Goal: Book appointment/travel/reservation

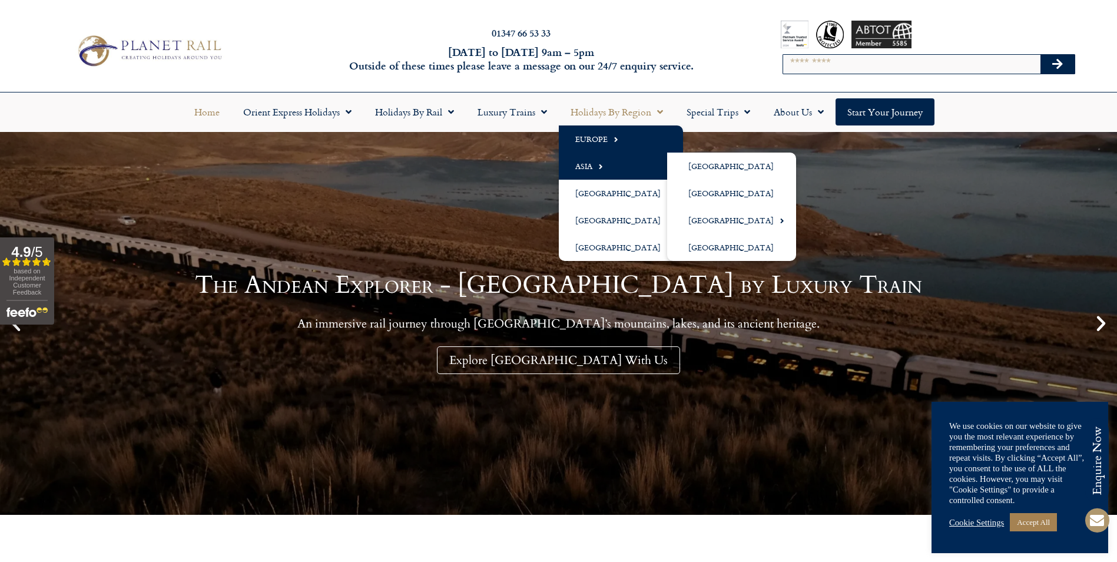
click at [602, 140] on link "Europe" at bounding box center [621, 138] width 124 height 27
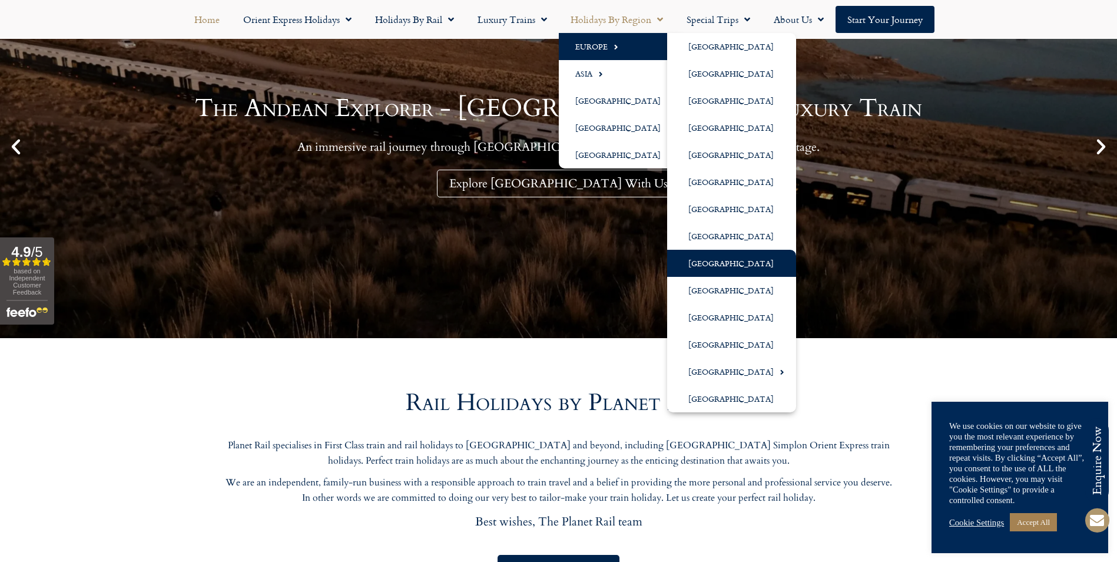
scroll to position [236, 0]
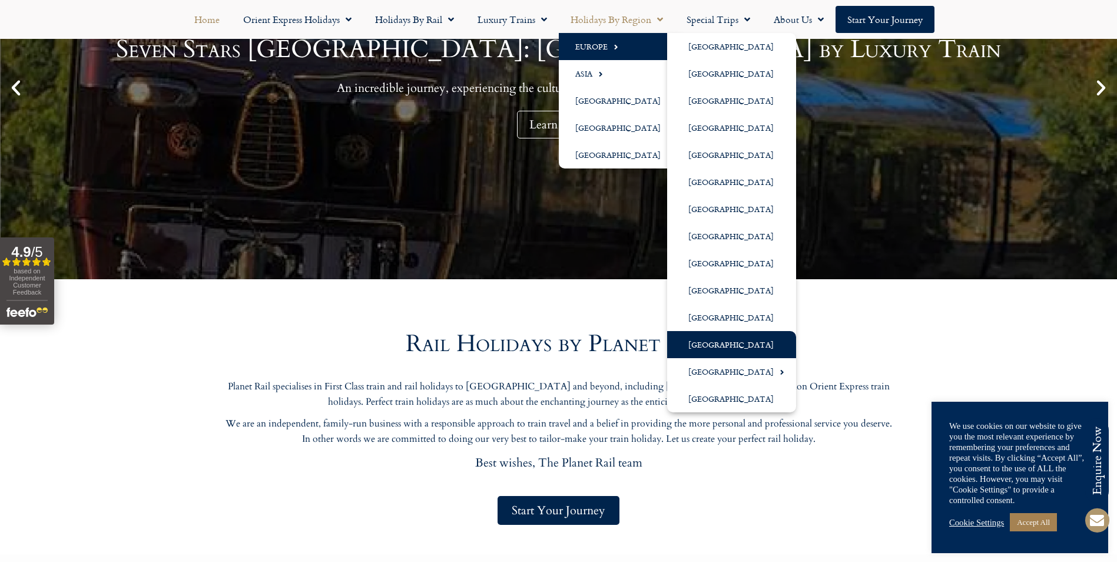
click at [708, 343] on link "[GEOGRAPHIC_DATA]" at bounding box center [731, 344] width 129 height 27
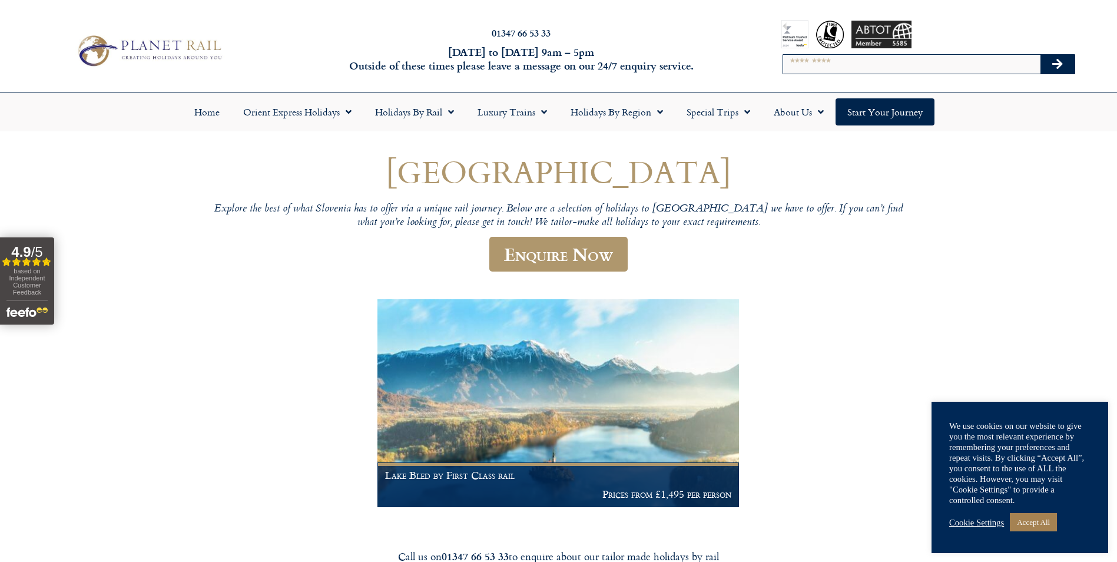
scroll to position [177, 0]
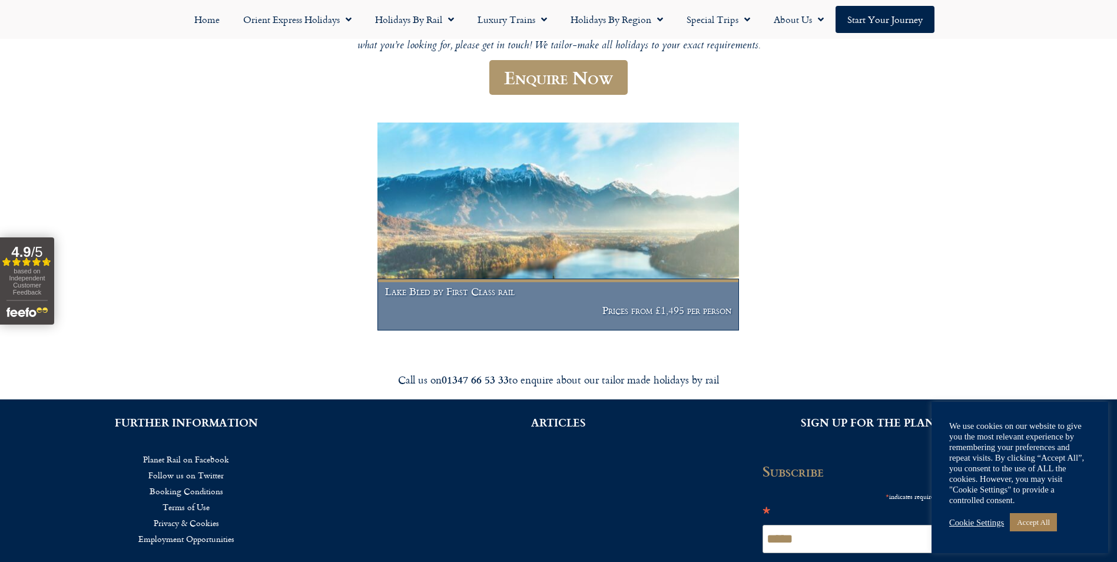
click at [470, 294] on h1 "Lake Bled by First Class rail" at bounding box center [558, 292] width 346 height 12
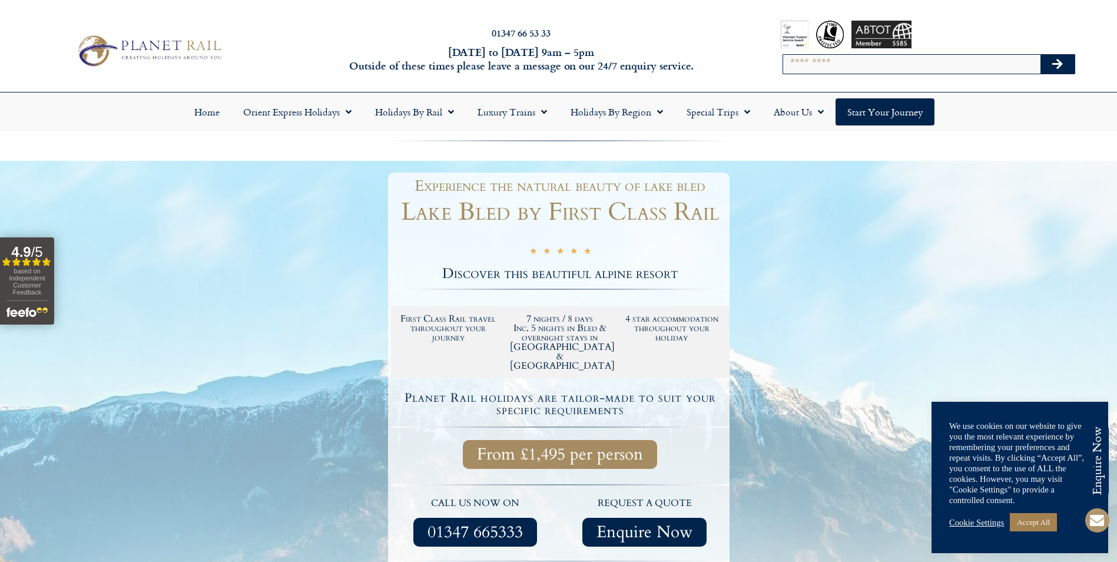
scroll to position [177, 0]
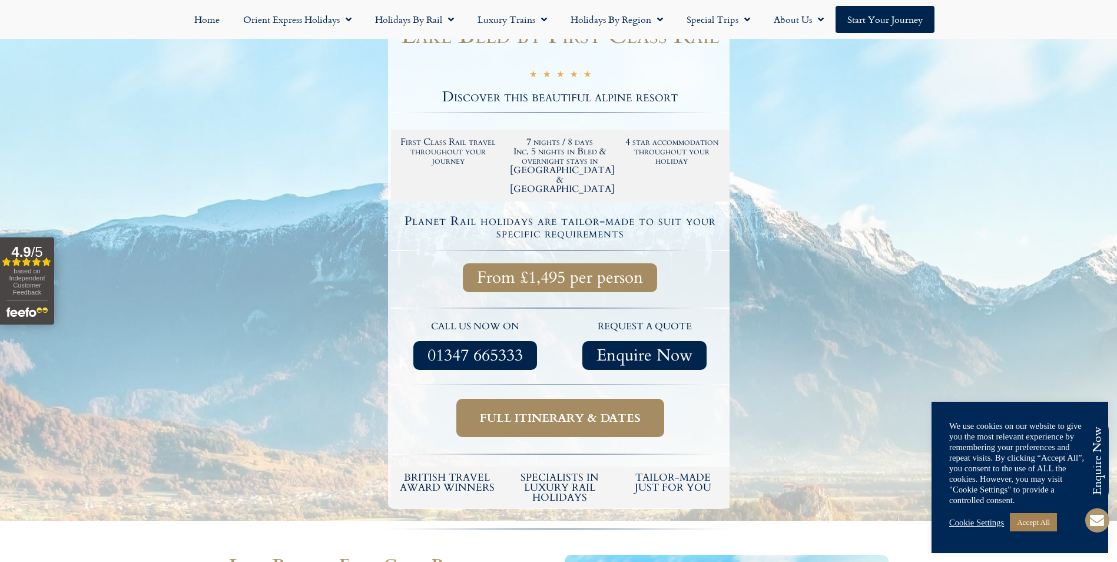
click at [556, 410] on span "Full itinerary & dates" at bounding box center [560, 417] width 161 height 15
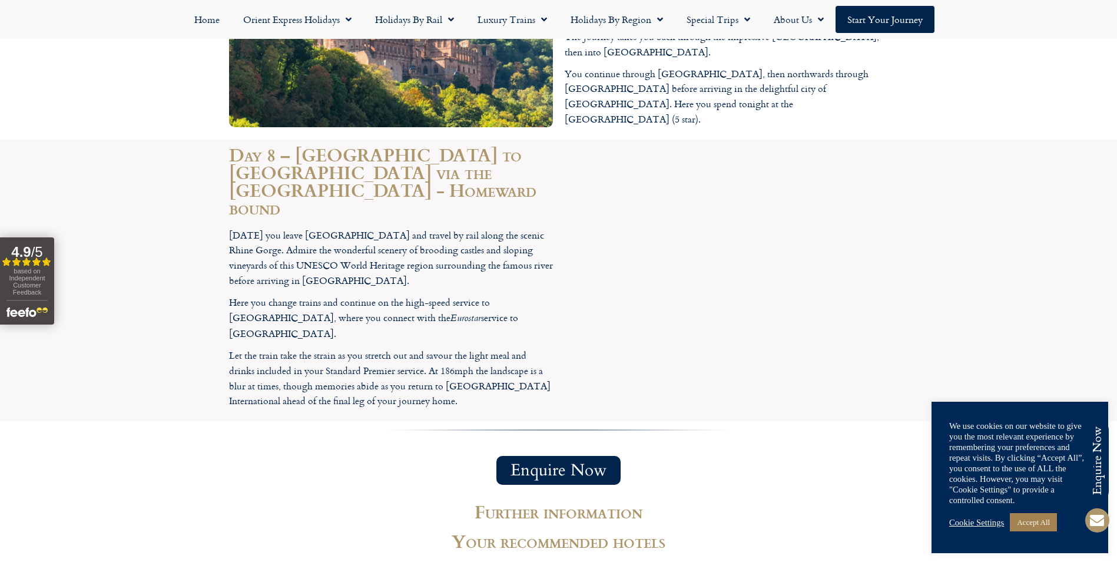
scroll to position [2414, 0]
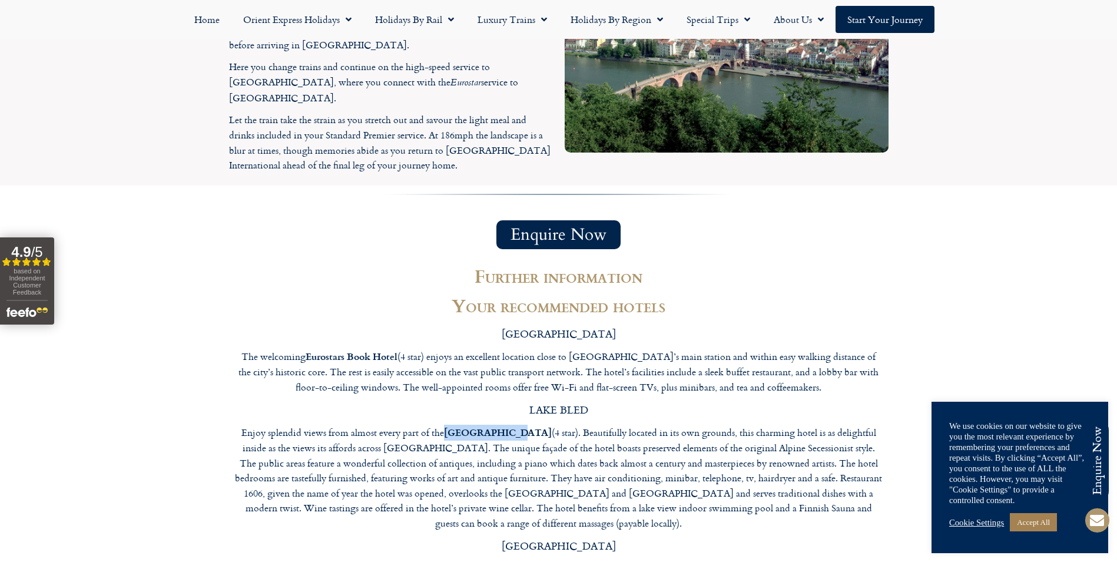
drag, startPoint x: 502, startPoint y: 246, endPoint x: 443, endPoint y: 245, distance: 58.9
click at [443, 425] on p "Enjoy splendid views from almost every part of the Hotel Triglav (4 star). Beau…" at bounding box center [559, 478] width 648 height 106
copy strong "Hotel Triglav"
